Goal: Navigation & Orientation: Find specific page/section

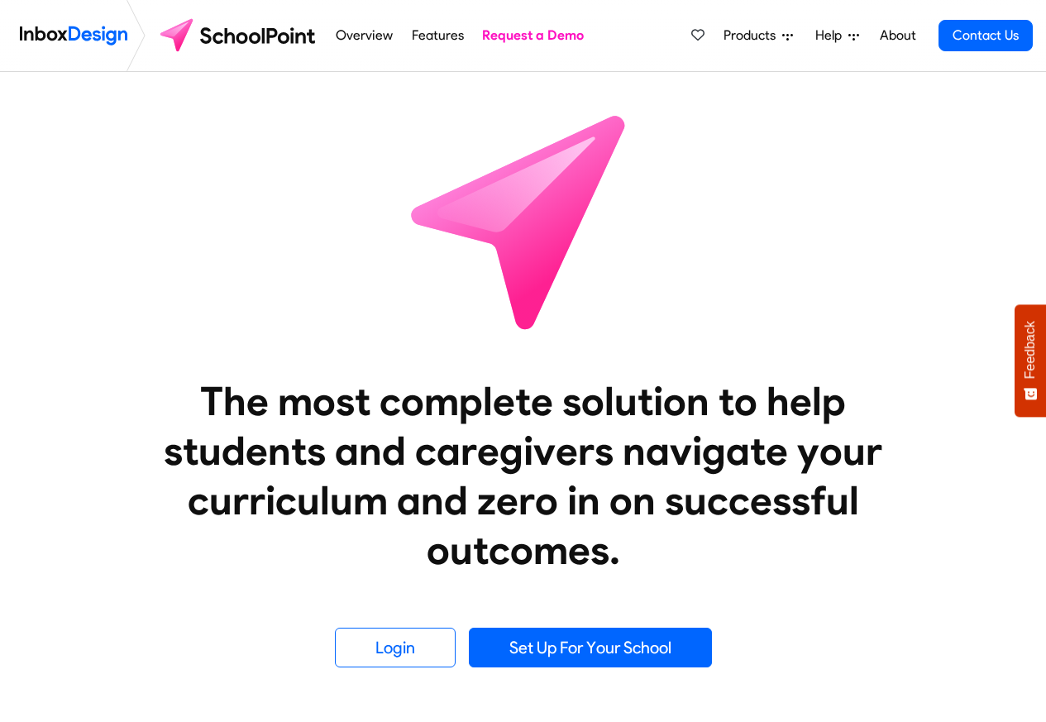
click at [776, 38] on span "Products" at bounding box center [752, 36] width 59 height 20
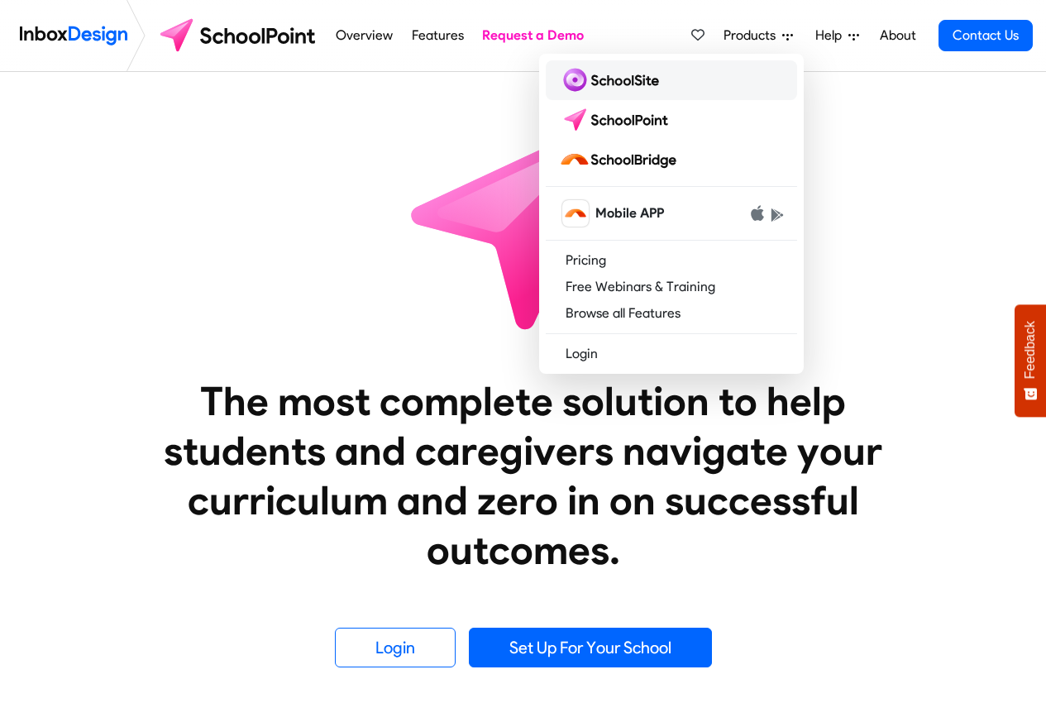
click at [614, 87] on img at bounding box center [612, 80] width 107 height 26
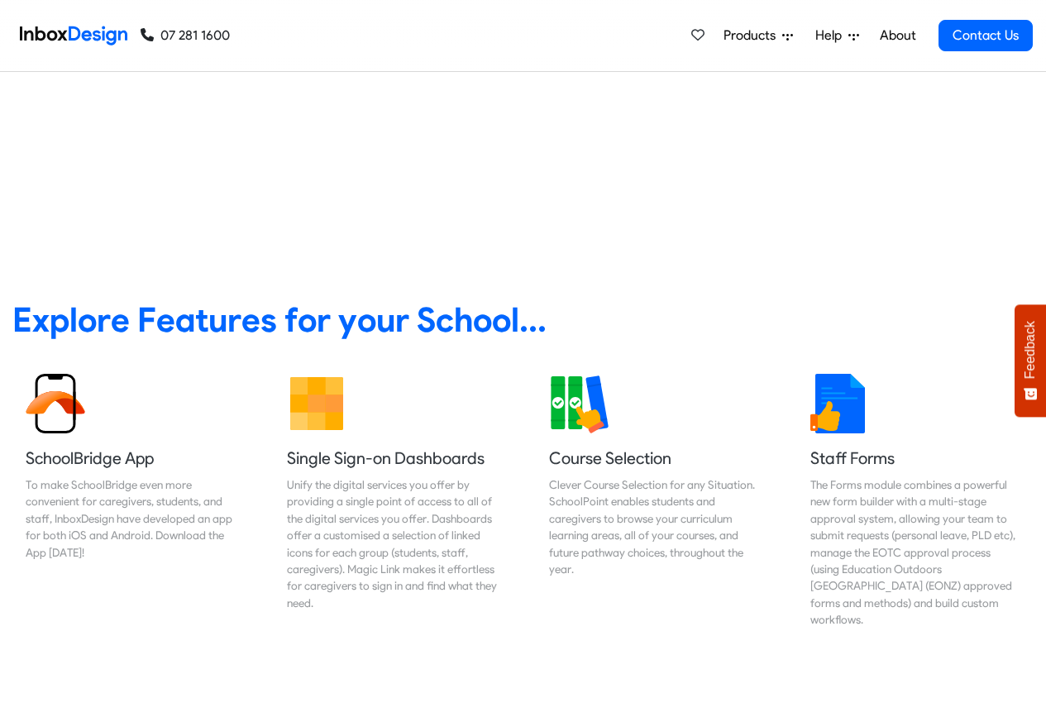
scroll to position [4620, 0]
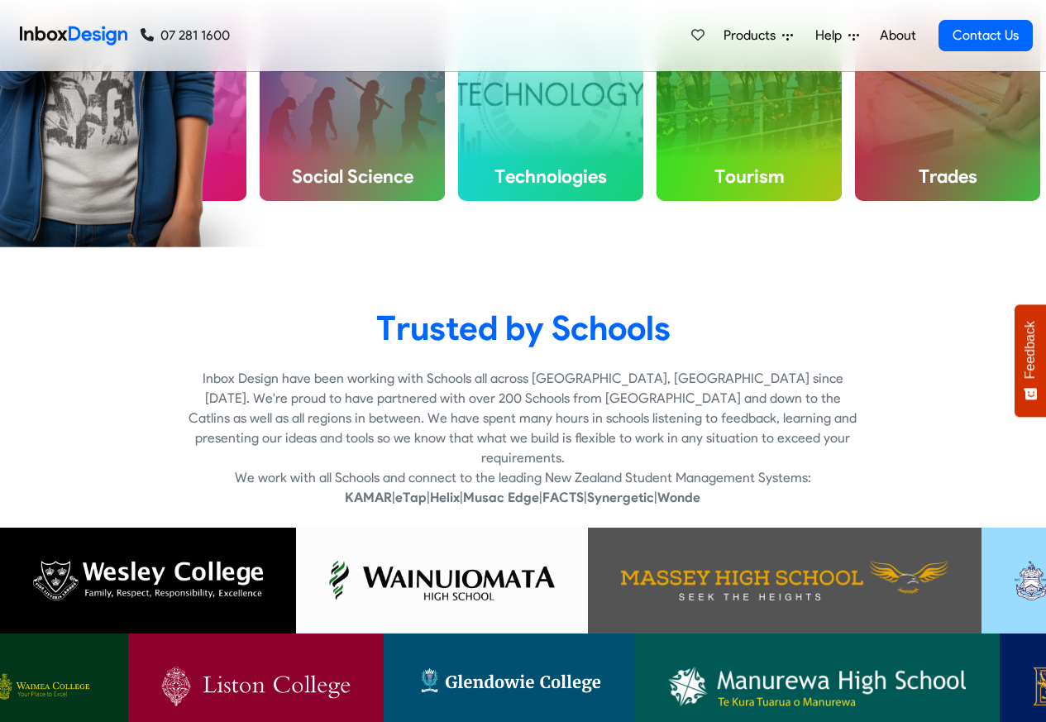
checkbox input "true"
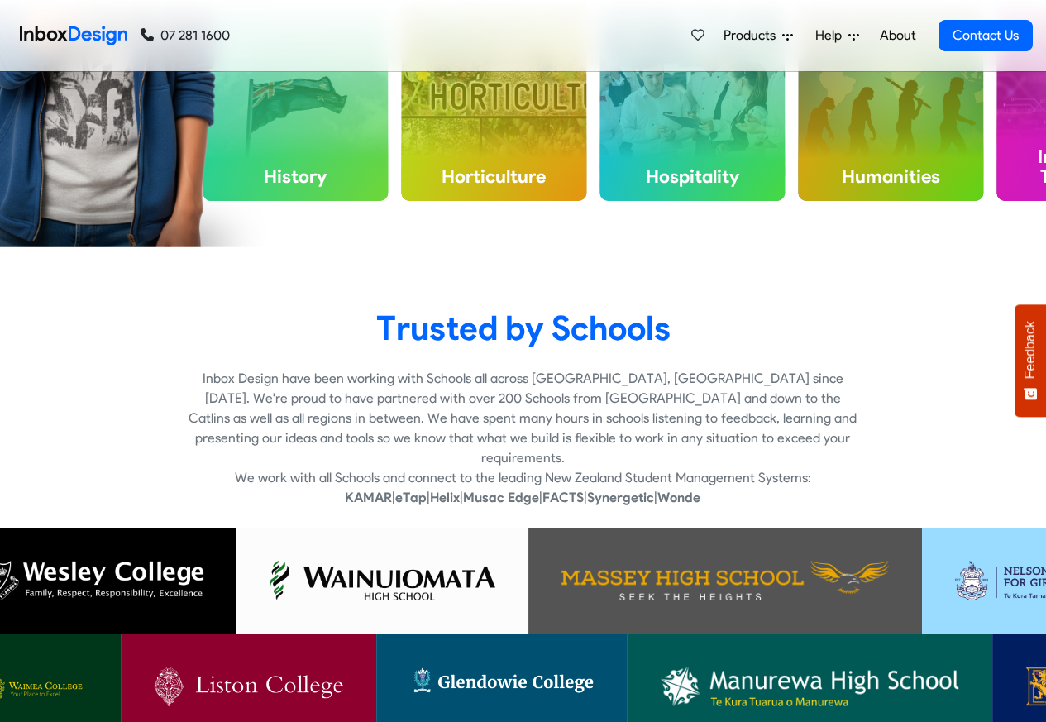
checkbox input "true"
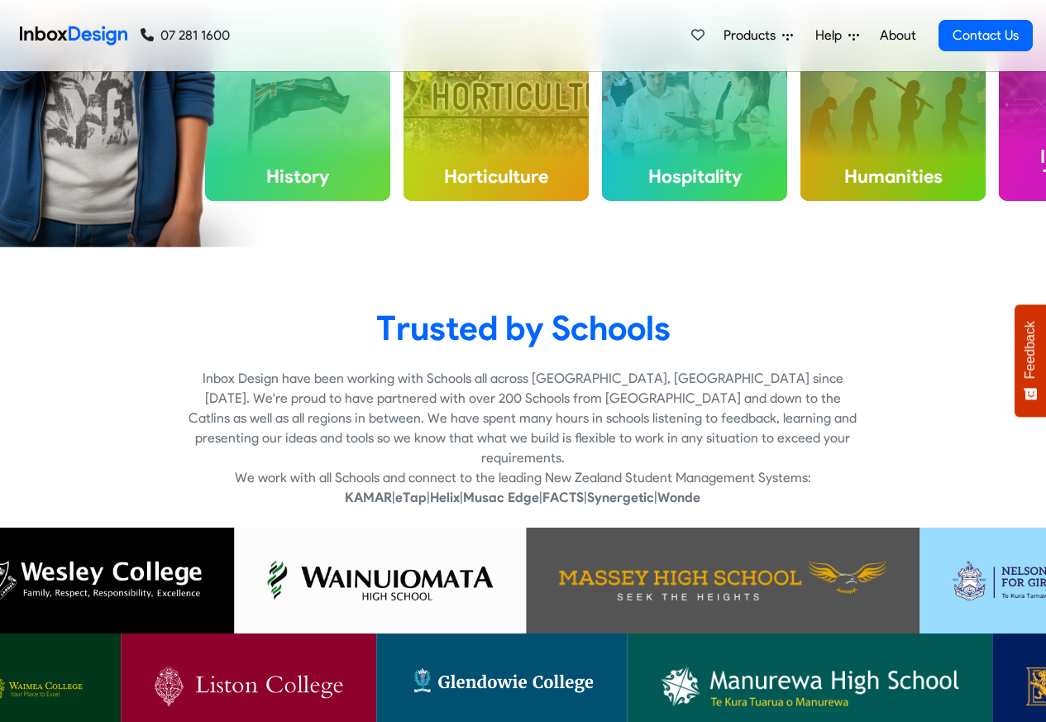
checkbox input "true"
